Goal: Task Accomplishment & Management: Complete application form

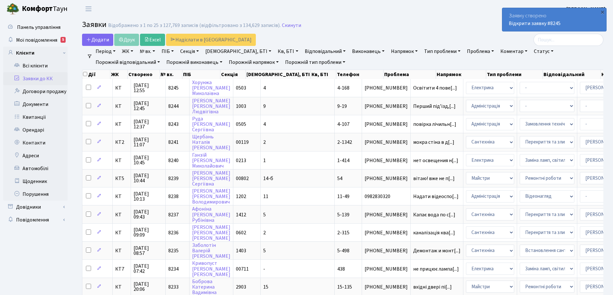
select select "25"
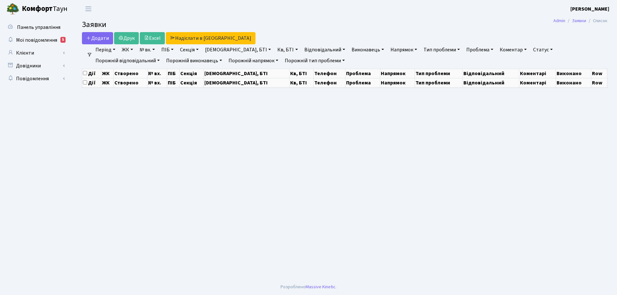
select select "25"
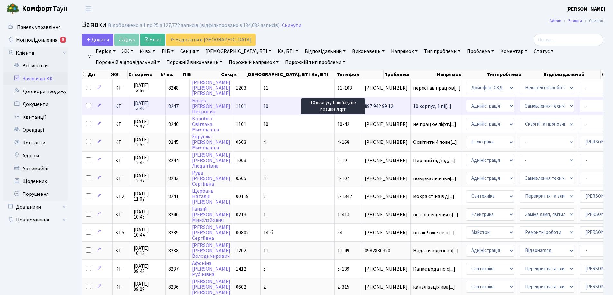
click at [413, 109] on span "10 корпус, 1 пі[...]" at bounding box center [432, 106] width 38 height 7
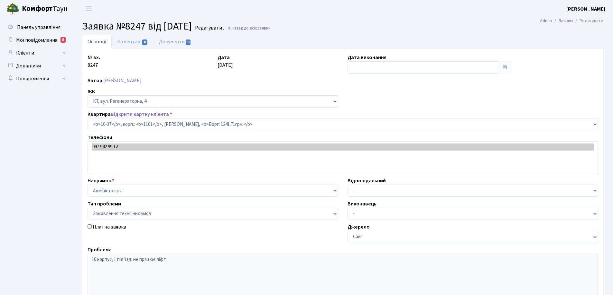
select select "6606"
select select "15"
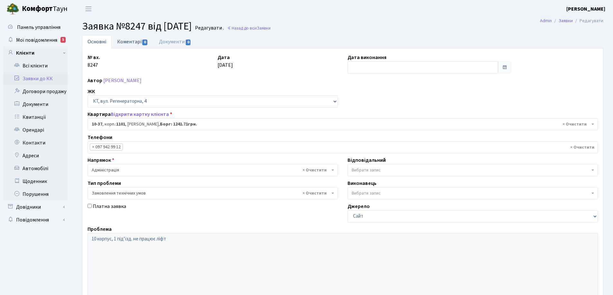
click at [133, 42] on link "Коментарі 0" at bounding box center [133, 41] width 42 height 13
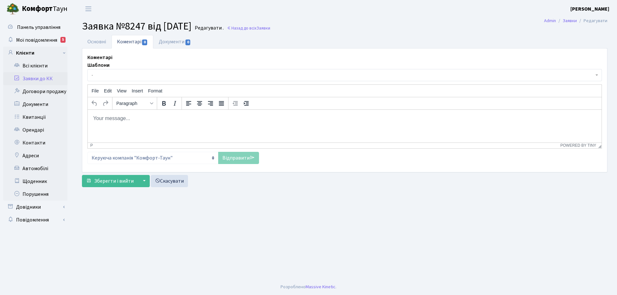
drag, startPoint x: 136, startPoint y: 120, endPoint x: 143, endPoint y: 120, distance: 6.4
click at [137, 120] on p "Rich Text Area. Press ALT-0 for help." at bounding box center [345, 118] width 504 height 7
click at [237, 162] on link "Відправити" at bounding box center [238, 158] width 41 height 12
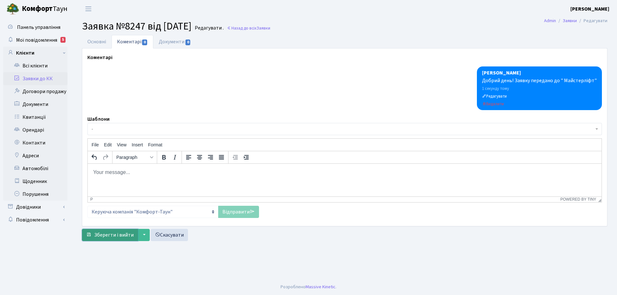
click at [113, 238] on span "Зберегти і вийти" at bounding box center [114, 235] width 40 height 7
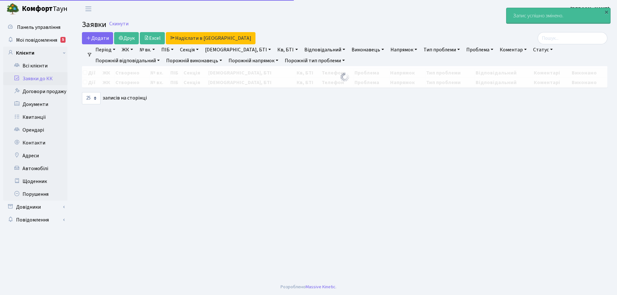
select select "25"
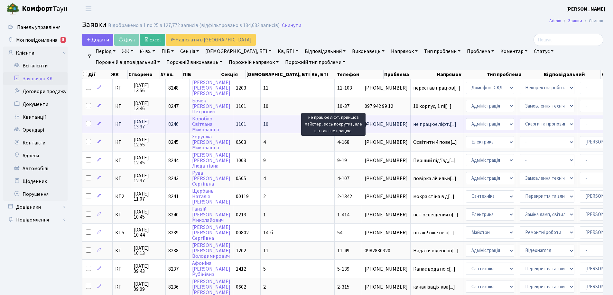
click at [413, 126] on span "не працює ліфт.[...]" at bounding box center [434, 124] width 43 height 7
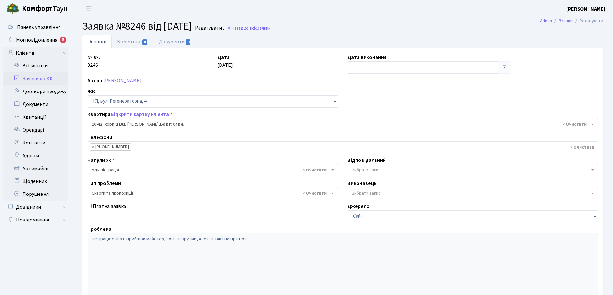
select select "6611"
select select "55"
click at [130, 41] on link "Коментарі 0" at bounding box center [133, 41] width 42 height 13
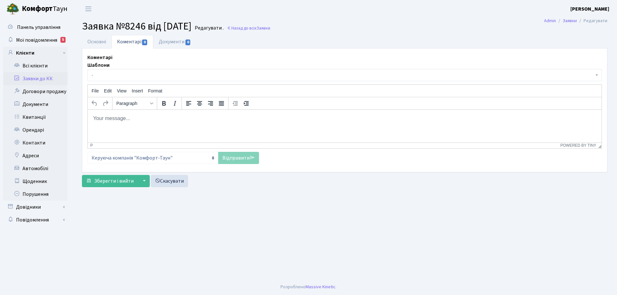
click at [127, 118] on body "Rich Text Area. Press ALT-0 for help." at bounding box center [345, 118] width 504 height 7
click at [99, 42] on link "Основні" at bounding box center [97, 41] width 30 height 13
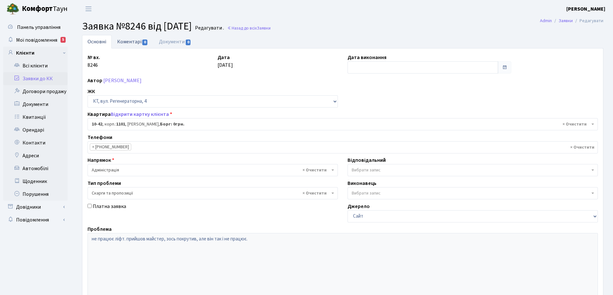
click at [130, 44] on link "Коментарі 0" at bounding box center [133, 41] width 42 height 13
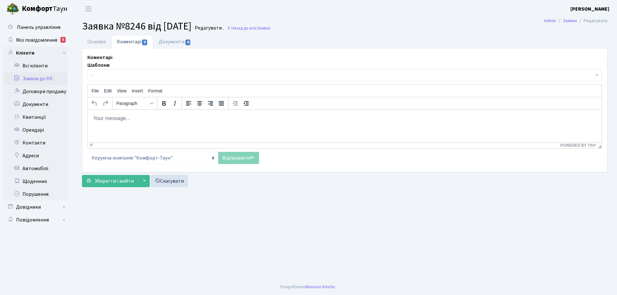
click at [110, 121] on body "Rich Text Area. Press ALT-0 for help." at bounding box center [345, 118] width 504 height 7
click at [179, 120] on p "Добрий день! Заявку передано на допрацювання" at bounding box center [345, 118] width 504 height 7
click at [214, 117] on p "Добрий день! Заявку передано на доопрацювання" at bounding box center [345, 118] width 504 height 7
click at [235, 156] on link "Відправити" at bounding box center [238, 158] width 41 height 12
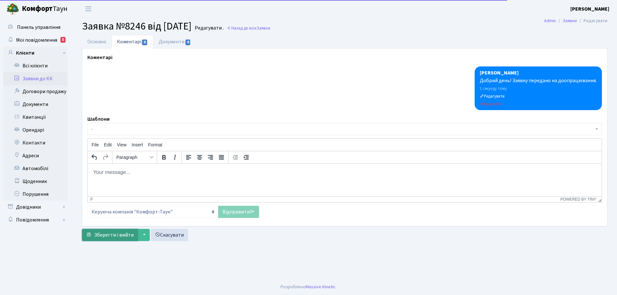
drag, startPoint x: 123, startPoint y: 238, endPoint x: 88, endPoint y: 204, distance: 48.9
click at [123, 237] on span "Зберегти і вийти" at bounding box center [114, 235] width 40 height 7
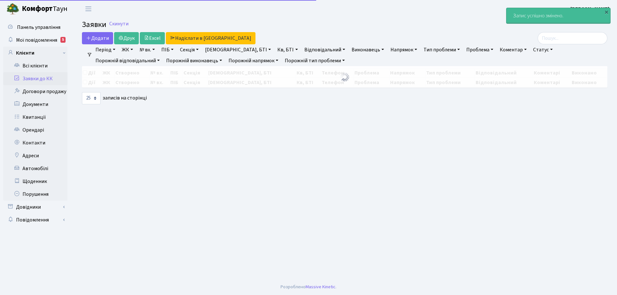
select select "25"
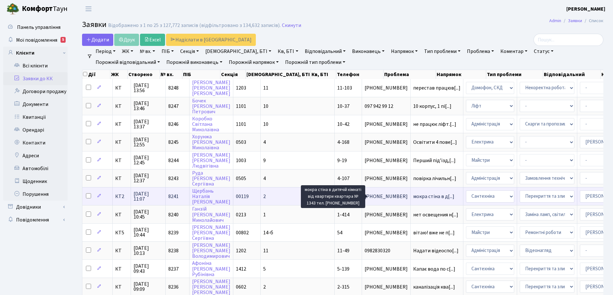
click at [413, 198] on span "мокра стіна в д[...]" at bounding box center [433, 196] width 41 height 7
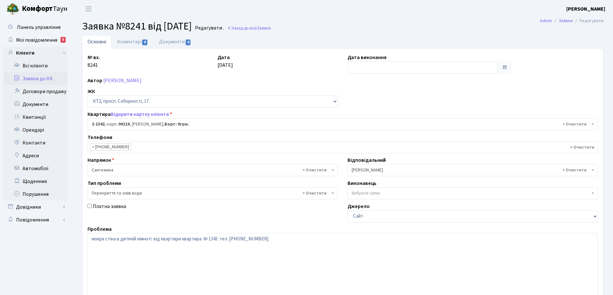
select select "12957"
select select "32"
drag, startPoint x: 182, startPoint y: 240, endPoint x: 205, endPoint y: 239, distance: 22.8
click at [205, 239] on textarea "мокра стіна в дитячій кімнаті від квартири квартира № 1343 тел. 0971596370" at bounding box center [342, 274] width 510 height 82
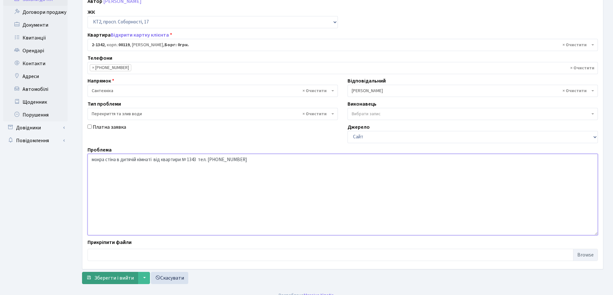
scroll to position [88, 0]
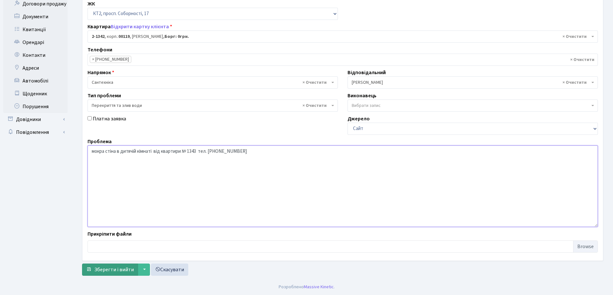
type textarea "мокра стіна в дитячій кімнаті від квартири № 1343 тел. 0971596370"
click at [125, 270] on span "Зберегти і вийти" at bounding box center [114, 270] width 40 height 7
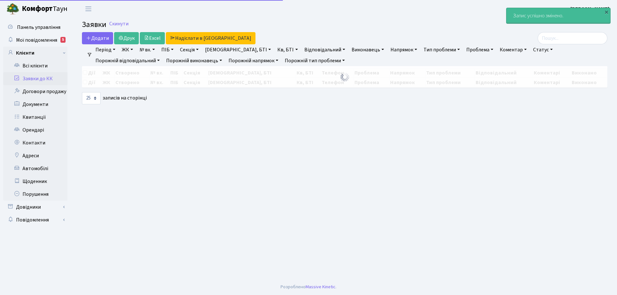
select select "25"
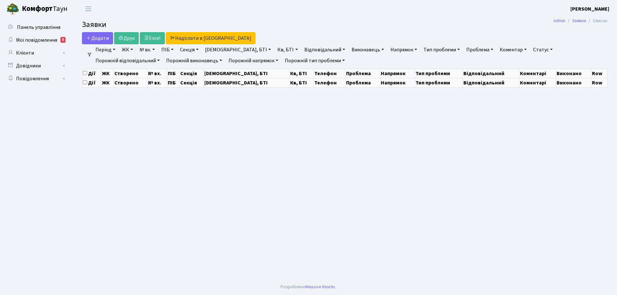
select select "25"
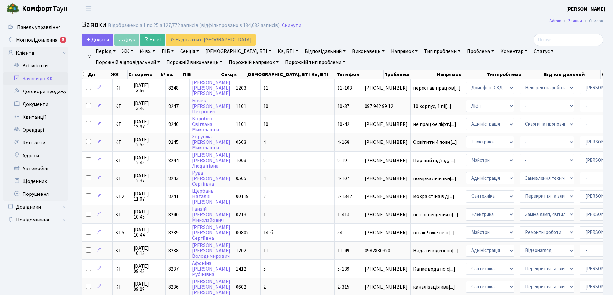
click at [156, 51] on link "№ вх." at bounding box center [147, 51] width 21 height 11
drag, startPoint x: 155, startPoint y: 67, endPoint x: 155, endPoint y: 70, distance: 3.5
click at [155, 67] on input "text" at bounding box center [156, 64] width 38 height 12
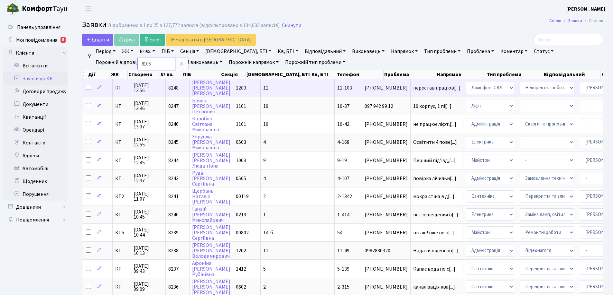
type input "8106"
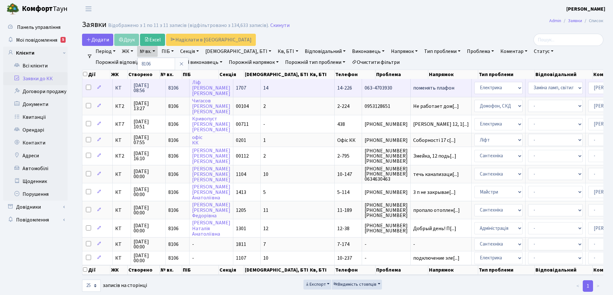
click at [413, 87] on span "поменять плафон" at bounding box center [441, 88] width 56 height 5
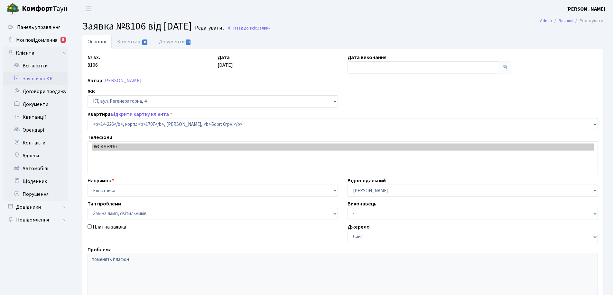
select select "7603"
select select "40"
type input "[DATE]"
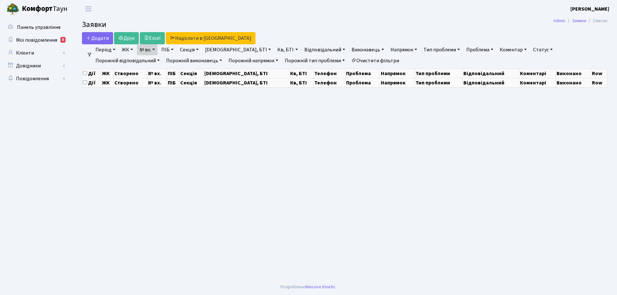
select select "25"
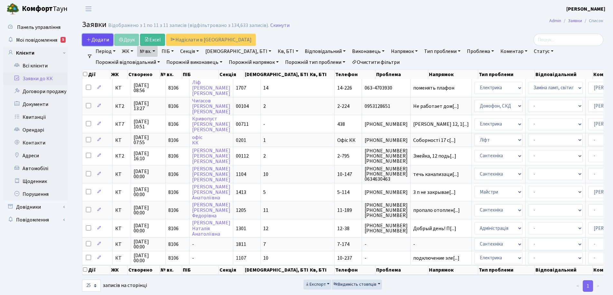
click at [108, 37] on span "Додати" at bounding box center [97, 39] width 23 height 7
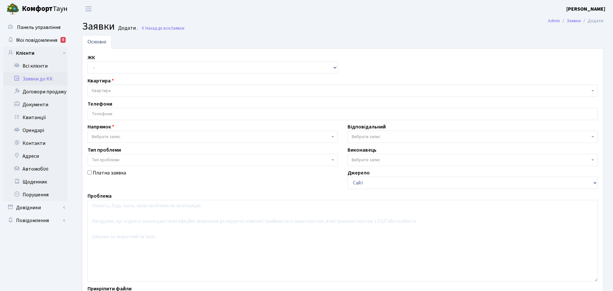
click at [142, 87] on span "Квартира" at bounding box center [341, 90] width 498 height 6
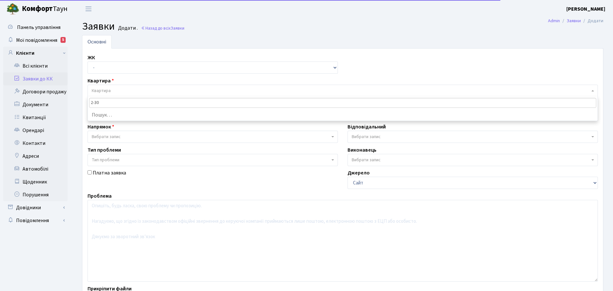
type input "2-306"
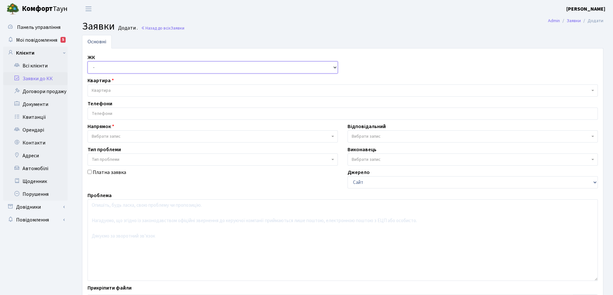
drag, startPoint x: 334, startPoint y: 68, endPoint x: 320, endPoint y: 73, distance: 14.8
click at [334, 67] on select "- КТ, вул. Регенераторна, 4 КТ2, просп. [STREET_ADDRESS] [STREET_ADDRESS] [PERS…" at bounding box center [212, 67] width 250 height 12
select select "271"
click at [87, 61] on select "- КТ, вул. Регенераторна, 4 КТ2, просп. [STREET_ADDRESS] [STREET_ADDRESS] [PERS…" at bounding box center [212, 67] width 250 height 12
select select
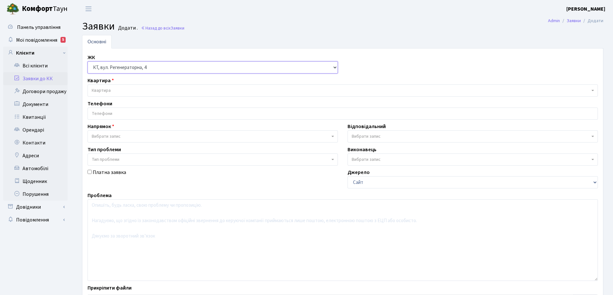
select select
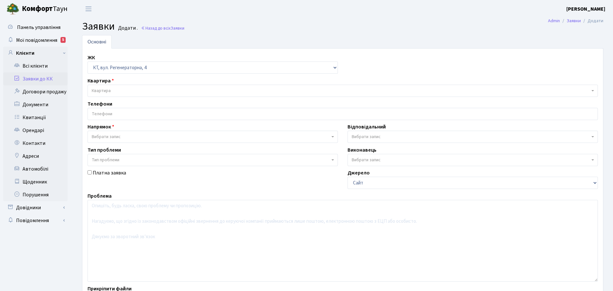
click at [118, 89] on span "Квартира" at bounding box center [341, 90] width 498 height 6
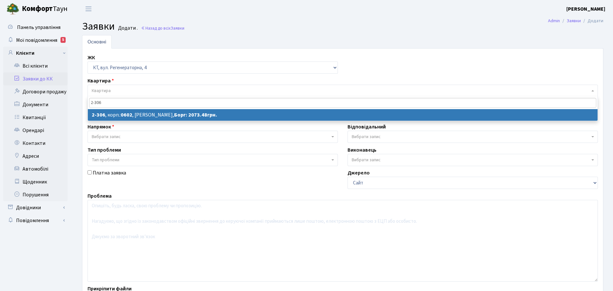
type input "2-306"
select select
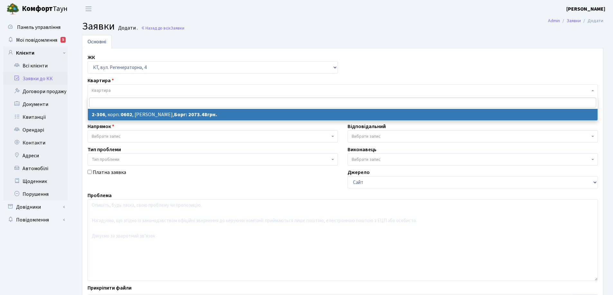
select select "1320"
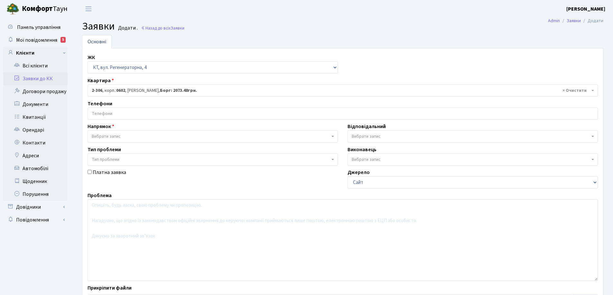
click at [120, 111] on input "search" at bounding box center [342, 114] width 509 height 12
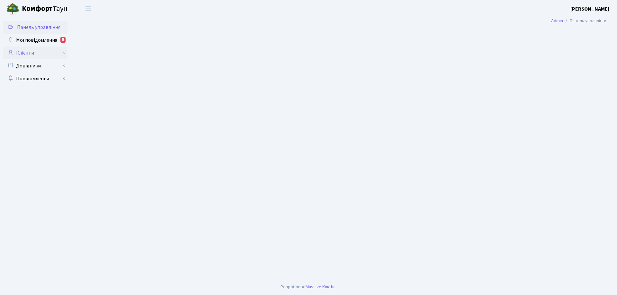
click at [34, 53] on link "Клієнти" at bounding box center [35, 53] width 64 height 13
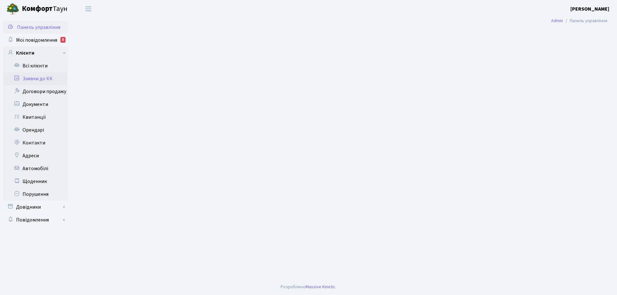
click at [39, 80] on link "Заявки до КК" at bounding box center [35, 78] width 64 height 13
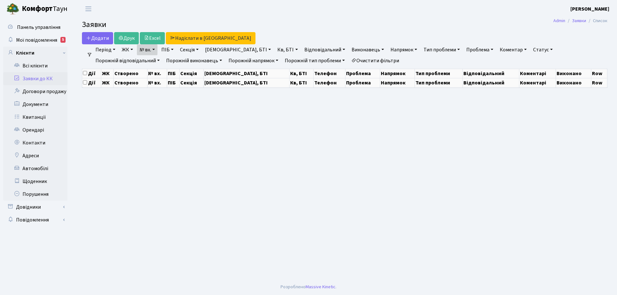
select select "25"
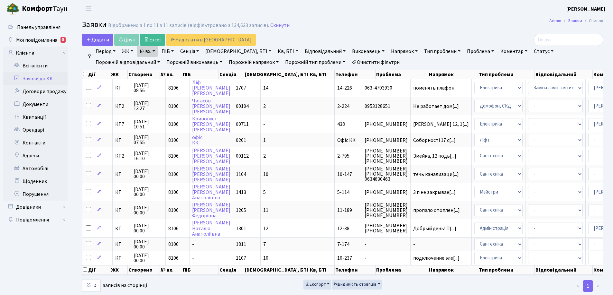
click at [349, 63] on link "Очистити фільтри" at bounding box center [375, 62] width 53 height 11
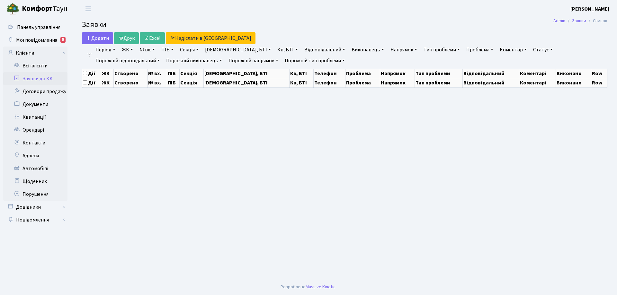
select select "25"
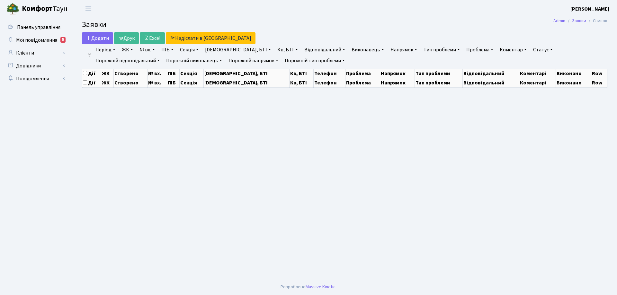
select select "25"
